Goal: Information Seeking & Learning: Understand process/instructions

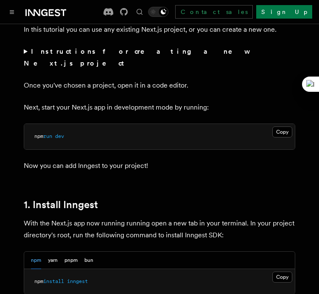
scroll to position [381, 0]
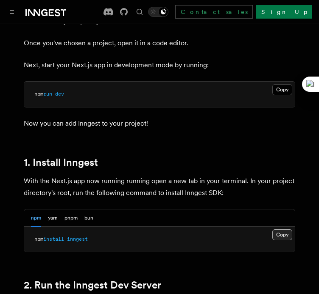
click at [283, 230] on button "Copy Copied" at bounding box center [282, 235] width 20 height 11
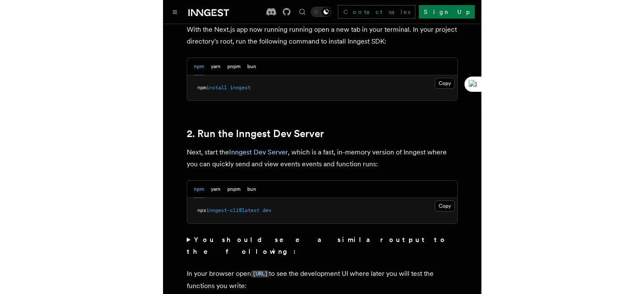
scroll to position [593, 0]
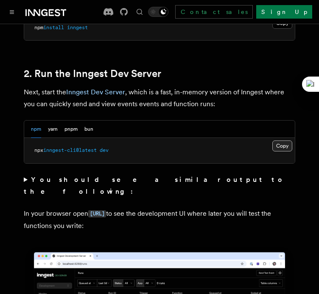
click at [286, 141] on button "Copy Copied" at bounding box center [282, 146] width 20 height 11
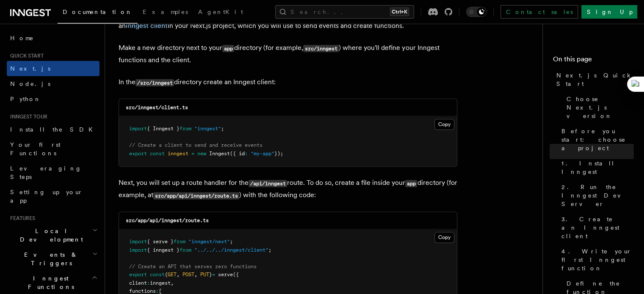
scroll to position [1059, 0]
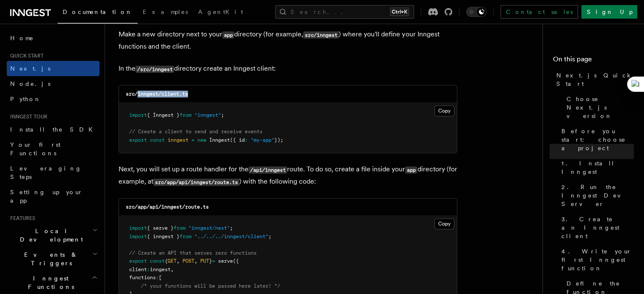
drag, startPoint x: 195, startPoint y: 95, endPoint x: 137, endPoint y: 95, distance: 58.0
click at [137, 95] on div "src/inngest/client.ts" at bounding box center [288, 94] width 338 height 17
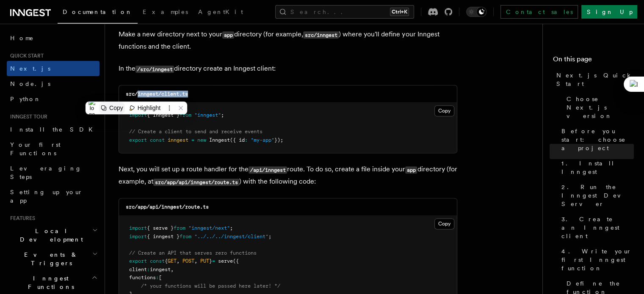
click at [118, 105] on div "Copy" at bounding box center [116, 108] width 14 height 7
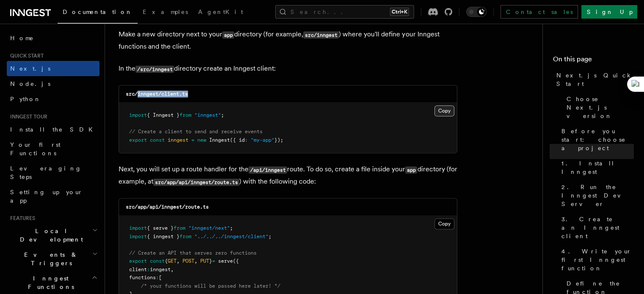
click at [446, 111] on button "Copy Copied" at bounding box center [445, 110] width 20 height 11
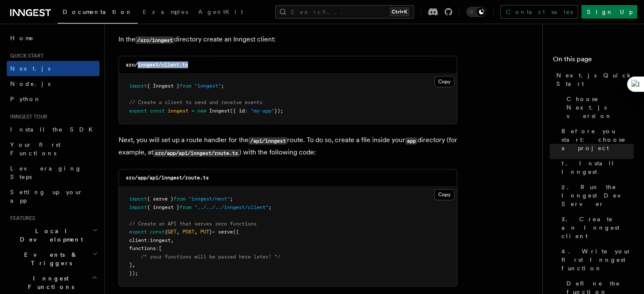
scroll to position [1101, 0]
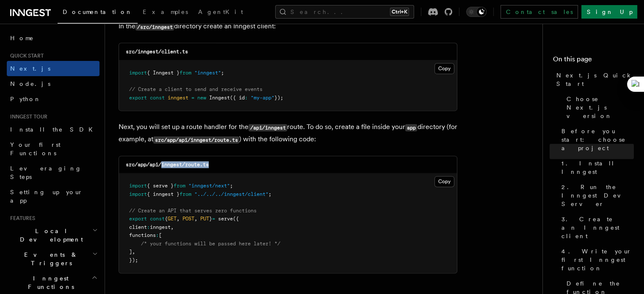
drag, startPoint x: 223, startPoint y: 164, endPoint x: 164, endPoint y: 167, distance: 59.4
click at [164, 167] on div "src/app/api/inngest/route.ts" at bounding box center [288, 164] width 338 height 17
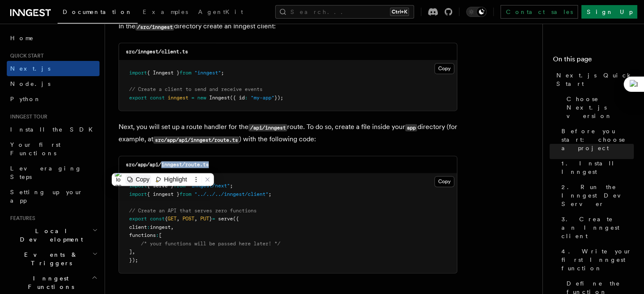
click at [144, 180] on div "Copy" at bounding box center [143, 179] width 14 height 7
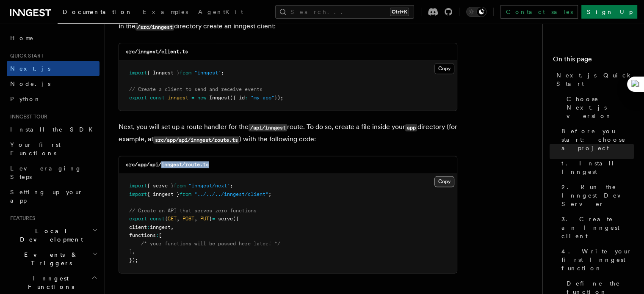
click at [443, 183] on button "Copy Copied" at bounding box center [445, 181] width 20 height 11
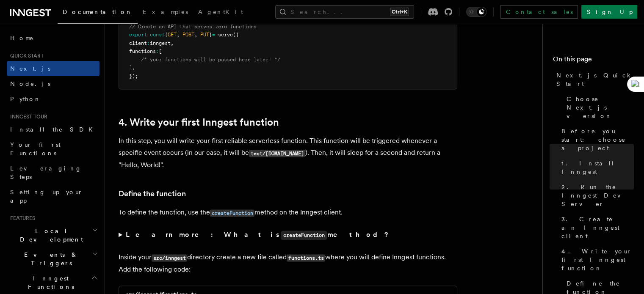
scroll to position [1398, 0]
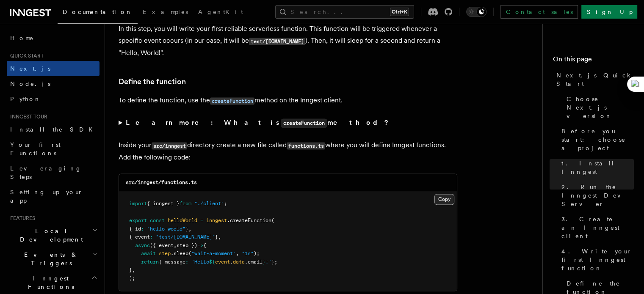
click at [441, 199] on button "Copy Copied" at bounding box center [445, 199] width 20 height 11
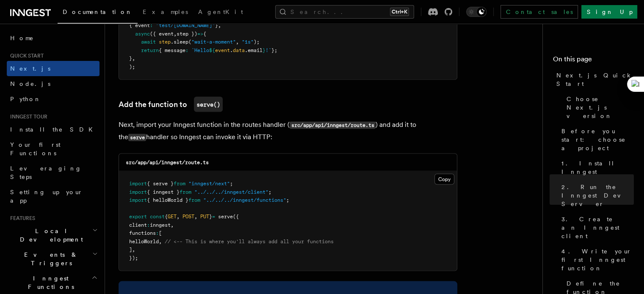
drag, startPoint x: 173, startPoint y: 242, endPoint x: 142, endPoint y: 241, distance: 30.5
click at [142, 241] on span "helloWorld , // <-- This is where you'll always add all your functions" at bounding box center [231, 241] width 205 height 6
copy span "helloWorld"
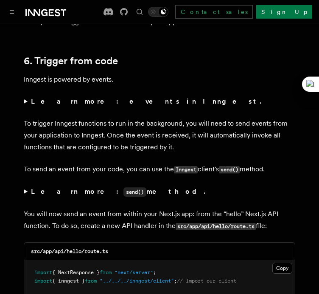
scroll to position [4066, 0]
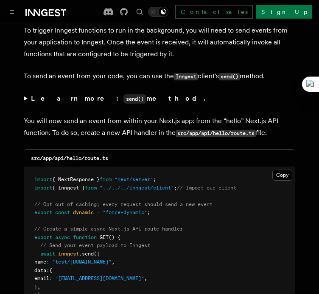
drag, startPoint x: 39, startPoint y: 208, endPoint x: 67, endPoint y: 250, distance: 51.3
click at [67, 250] on pre "import { NextResponse } from "next/server" ; import { inngest } from "../../../…" at bounding box center [159, 250] width 270 height 166
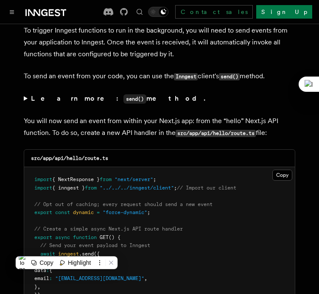
copy code "await inngest .send ({ name : "test/hello.world" , data : { email : "testUser@e…"
